Goal: Task Accomplishment & Management: Manage account settings

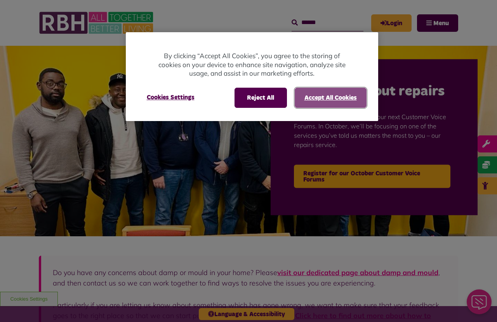
click at [356, 98] on button "Accept All Cookies" at bounding box center [331, 98] width 72 height 20
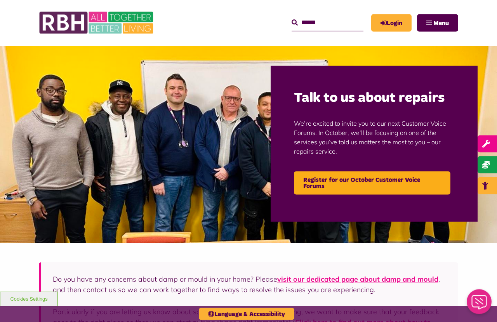
scroll to position [1, 0]
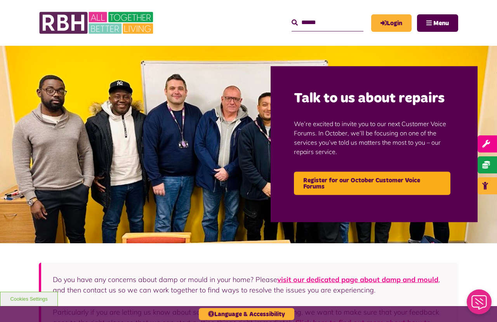
click at [395, 22] on link "Login" at bounding box center [391, 22] width 40 height 17
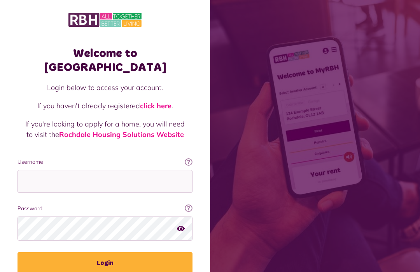
click at [162, 101] on link "click here" at bounding box center [155, 105] width 31 height 9
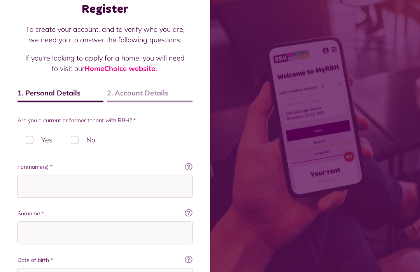
scroll to position [45, 0]
click at [83, 140] on label "No" at bounding box center [83, 139] width 41 height 23
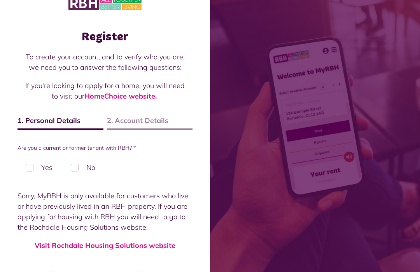
scroll to position [17, 0]
click at [146, 249] on link "Visit Rochdale Housing Solutions website" at bounding box center [105, 245] width 141 height 9
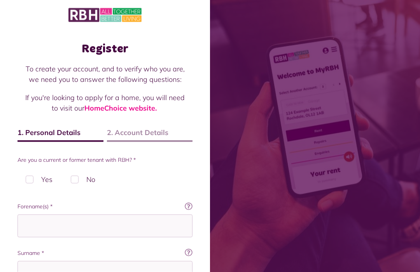
scroll to position [5, 0]
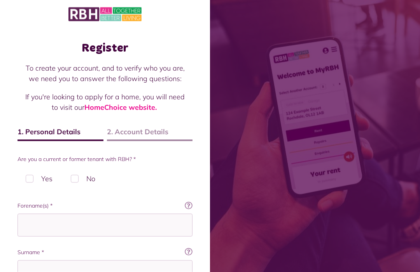
click at [145, 108] on link "HomeChoice website." at bounding box center [120, 107] width 72 height 9
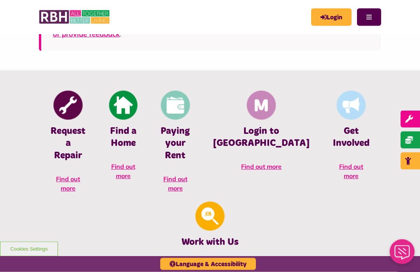
scroll to position [277, 0]
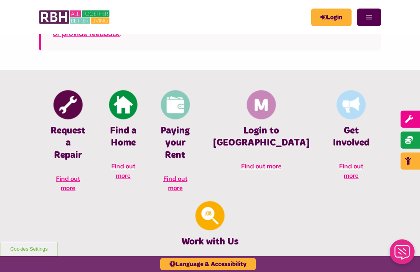
click at [127, 170] on span "Find out more" at bounding box center [123, 170] width 24 height 17
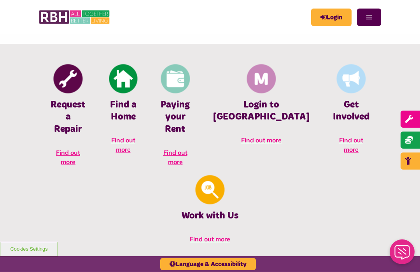
click at [340, 16] on link "Login" at bounding box center [331, 17] width 40 height 17
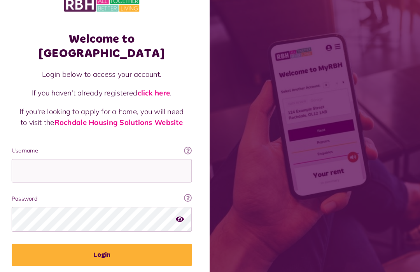
scroll to position [13, 0]
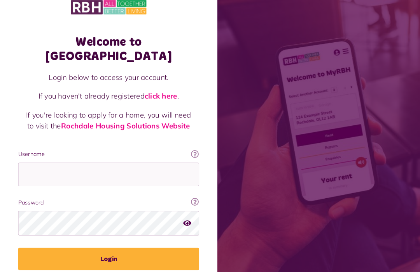
click at [189, 145] on icon at bounding box center [189, 149] width 8 height 8
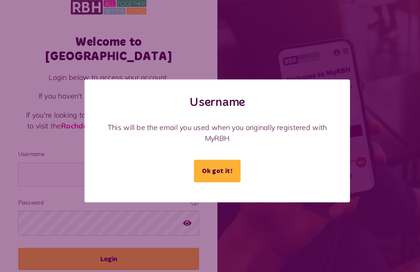
click at [221, 171] on button "Ok got it!" at bounding box center [209, 166] width 45 height 22
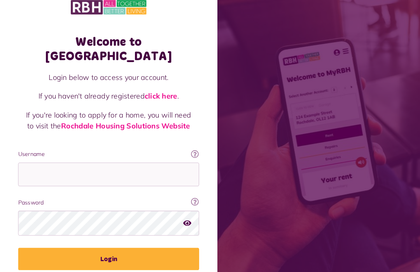
click at [189, 192] on link at bounding box center [189, 196] width 8 height 9
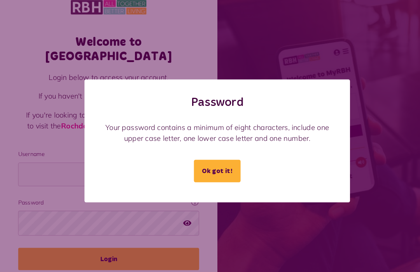
click at [216, 172] on button "Ok got it!" at bounding box center [209, 166] width 45 height 22
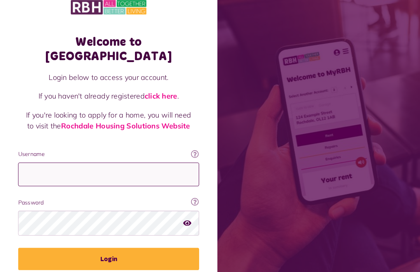
click at [61, 157] on input "Username" at bounding box center [104, 168] width 175 height 23
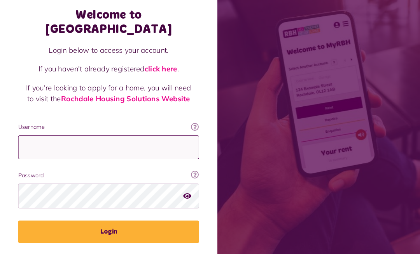
type input "*"
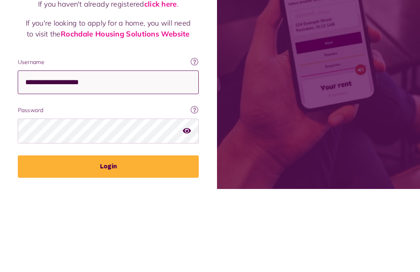
type input "**********"
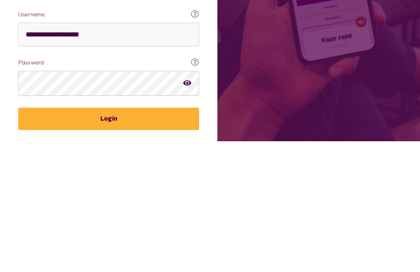
click at [166, 146] on fieldset "**********" at bounding box center [104, 204] width 175 height 116
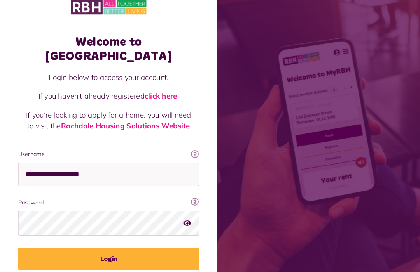
click at [188, 192] on icon at bounding box center [189, 196] width 8 height 8
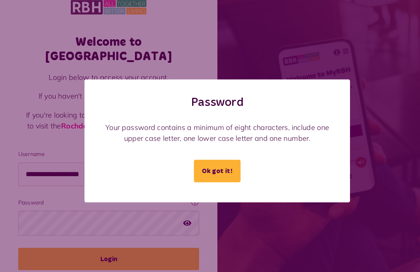
click at [225, 175] on button "Ok got it!" at bounding box center [209, 166] width 45 height 22
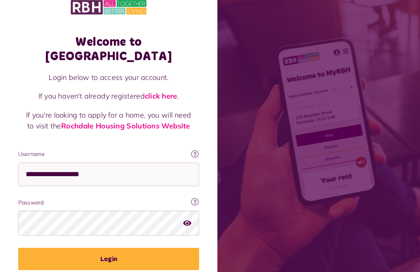
scroll to position [12, 0]
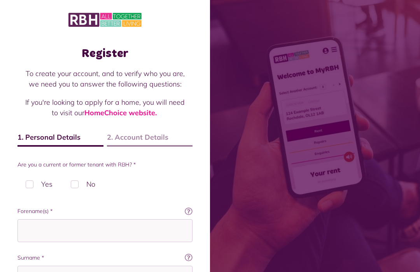
click at [75, 183] on label "No" at bounding box center [83, 184] width 41 height 23
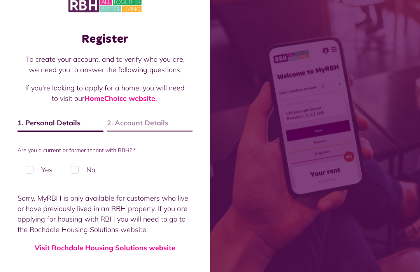
scroll to position [17, 0]
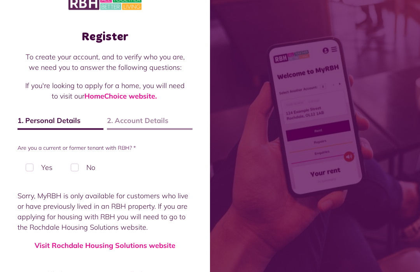
click at [157, 248] on link "Visit Rochdale Housing Solutions website" at bounding box center [105, 245] width 141 height 9
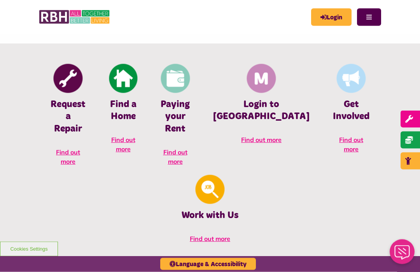
scroll to position [304, 0]
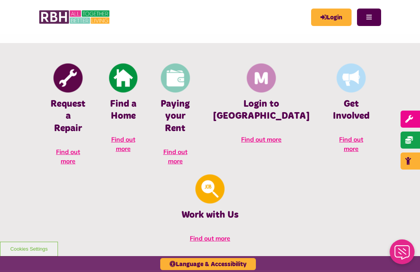
click at [242, 143] on span "Find out more" at bounding box center [261, 140] width 40 height 8
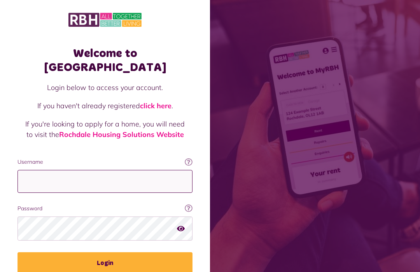
click at [120, 170] on input "Username" at bounding box center [104, 181] width 175 height 23
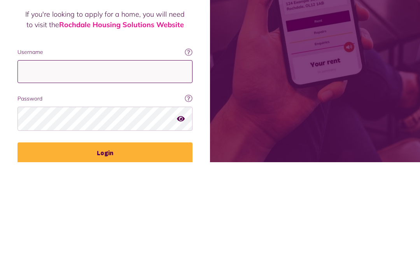
type input "*"
type input "**********"
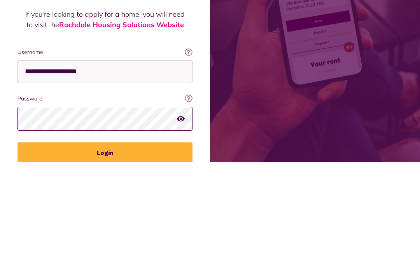
scroll to position [0, 0]
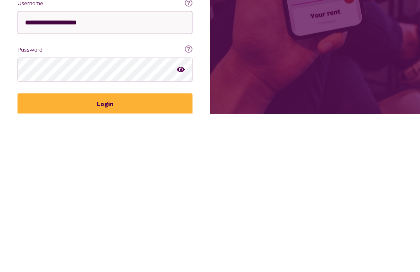
click at [153, 252] on button "Login" at bounding box center [104, 263] width 175 height 22
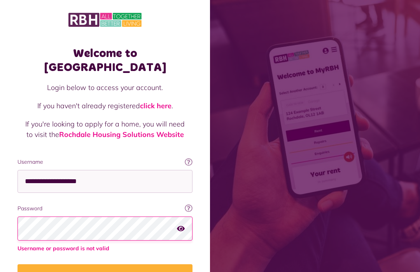
click at [185, 225] on icon "button" at bounding box center [181, 228] width 8 height 7
click at [181, 225] on icon "button" at bounding box center [181, 228] width 9 height 7
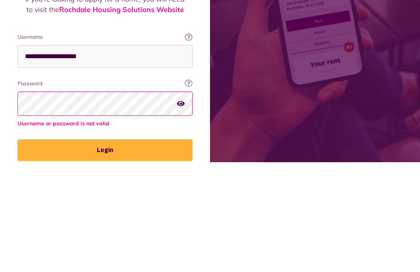
scroll to position [41, 0]
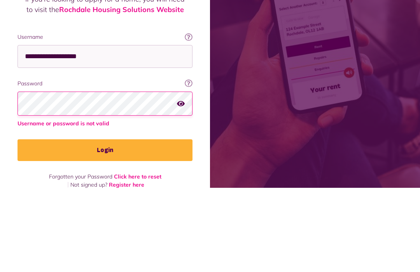
click at [105, 224] on button "Login" at bounding box center [104, 235] width 175 height 22
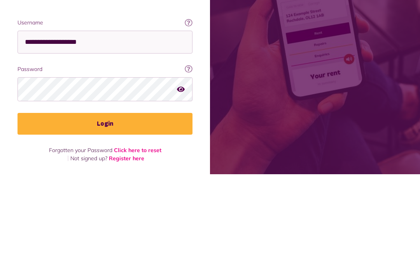
scroll to position [29, 0]
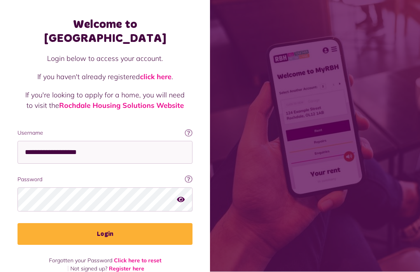
click at [157, 224] on button "Login" at bounding box center [104, 235] width 175 height 22
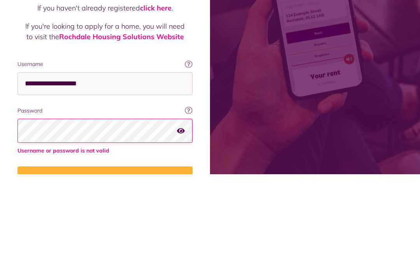
scroll to position [0, 0]
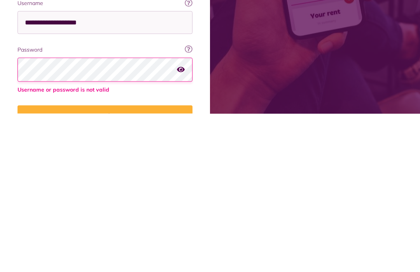
click at [175, 264] on button "Login" at bounding box center [104, 275] width 175 height 22
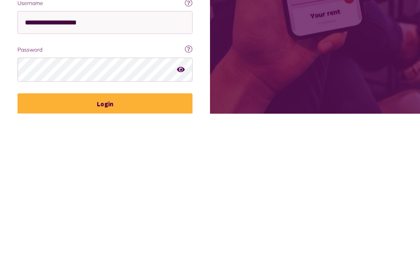
scroll to position [29, 0]
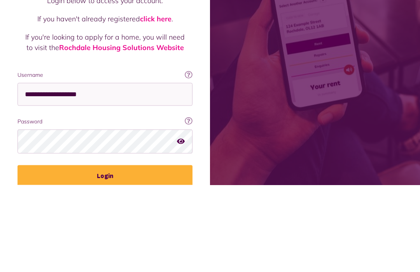
scroll to position [29, 0]
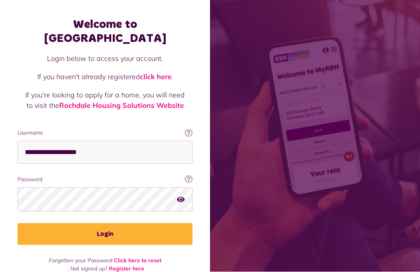
click at [181, 196] on icon "button" at bounding box center [181, 199] width 8 height 7
click at [178, 224] on button "Login" at bounding box center [104, 235] width 175 height 22
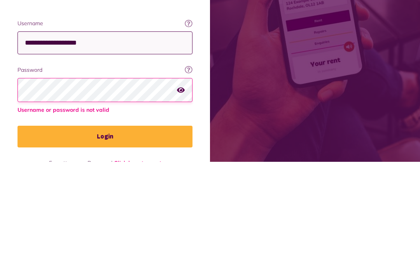
scroll to position [41, 0]
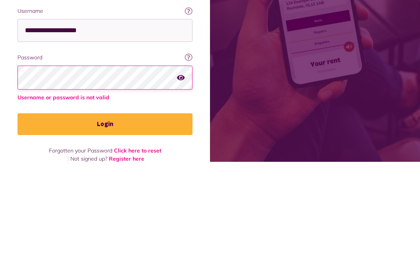
click at [158, 258] on link "Click here to reset" at bounding box center [137, 261] width 47 height 7
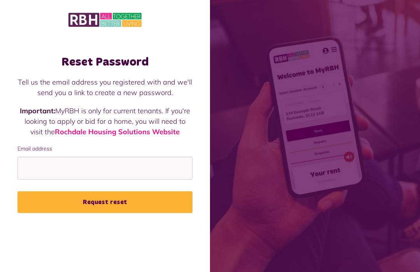
click at [152, 212] on button "Request reset" at bounding box center [104, 203] width 175 height 22
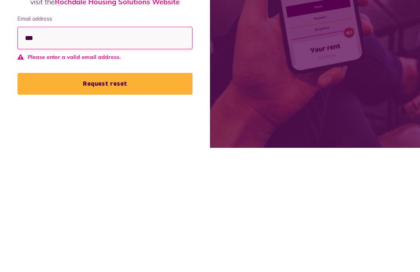
type input "****"
type input "**********"
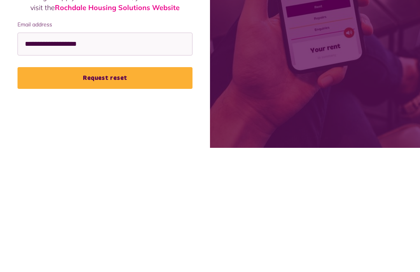
scroll to position [26, 0]
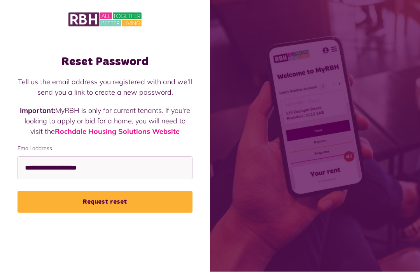
click at [150, 192] on button "Request reset" at bounding box center [104, 203] width 175 height 22
